Goal: Navigation & Orientation: Go to known website

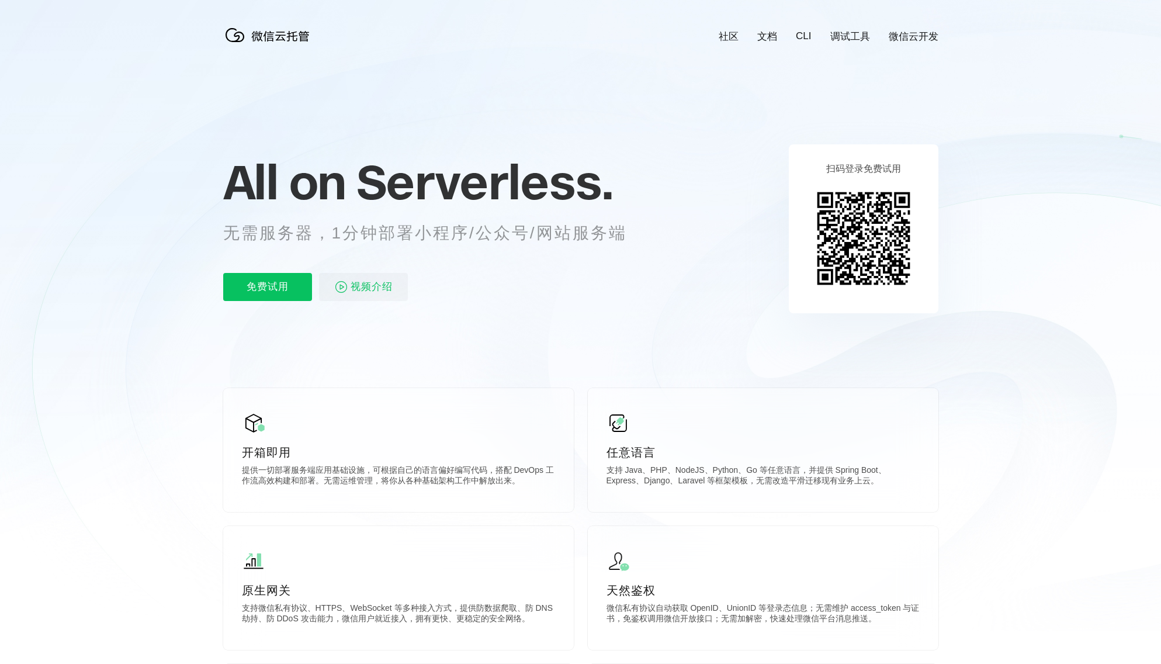
scroll to position [0, 2077]
